Goal: Task Accomplishment & Management: Manage account settings

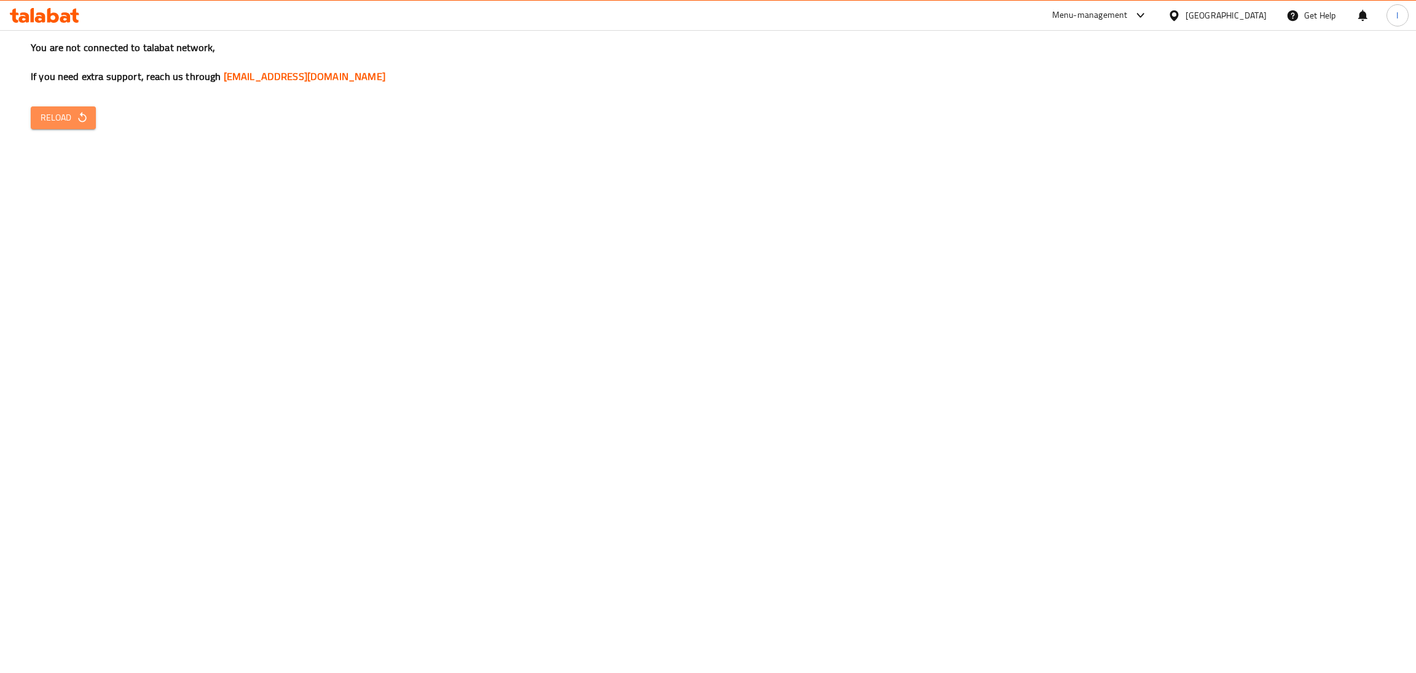
click at [79, 121] on icon "button" at bounding box center [82, 117] width 8 height 10
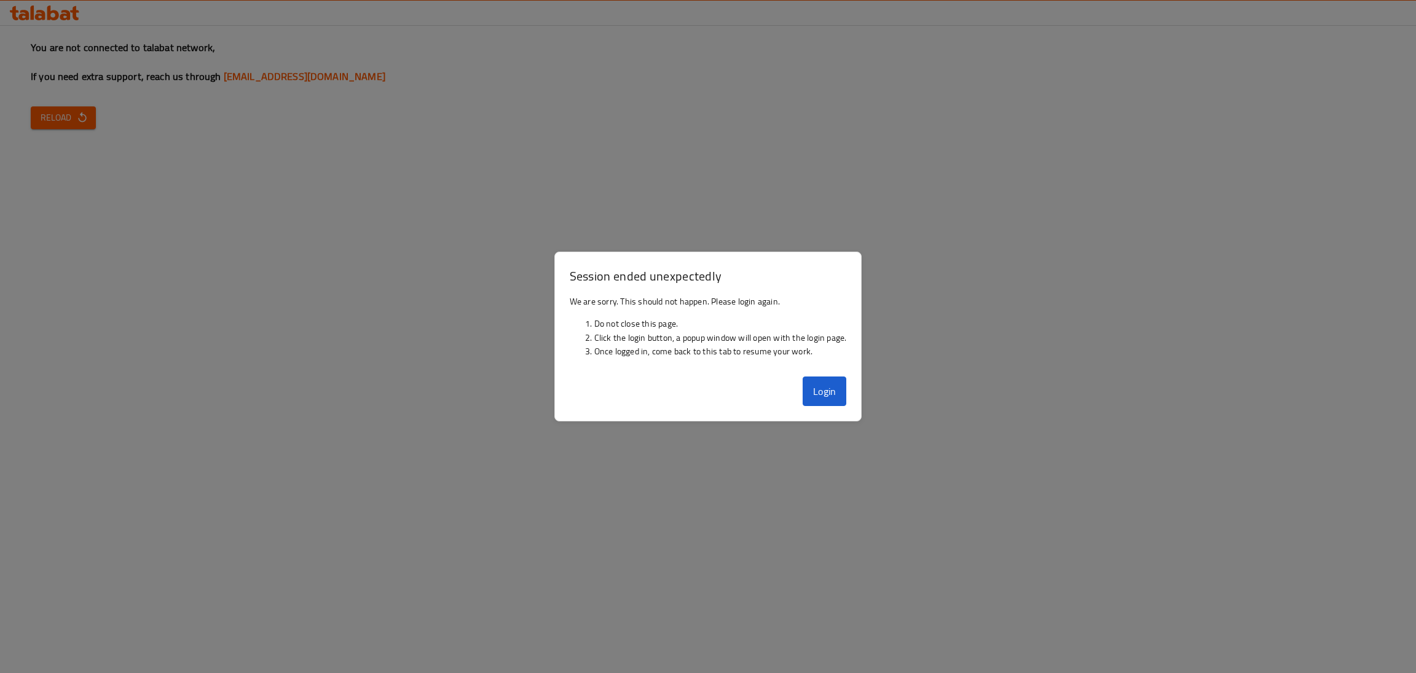
click at [799, 390] on div "Login" at bounding box center [708, 395] width 307 height 49
click at [820, 395] on button "Login" at bounding box center [825, 391] width 44 height 30
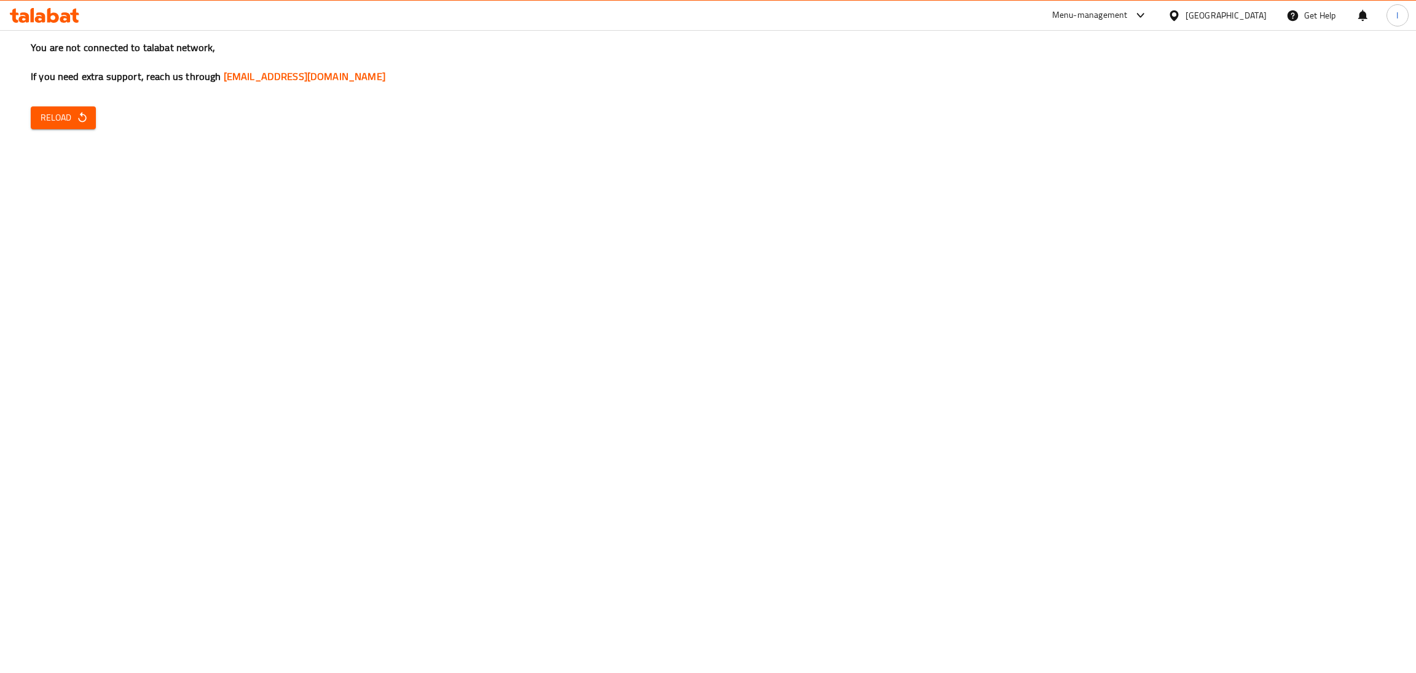
click at [45, 120] on span "Reload" at bounding box center [63, 117] width 45 height 15
click at [82, 115] on icon "button" at bounding box center [82, 117] width 12 height 12
click at [77, 111] on icon "button" at bounding box center [82, 117] width 12 height 12
